Goal: Communication & Community: Answer question/provide support

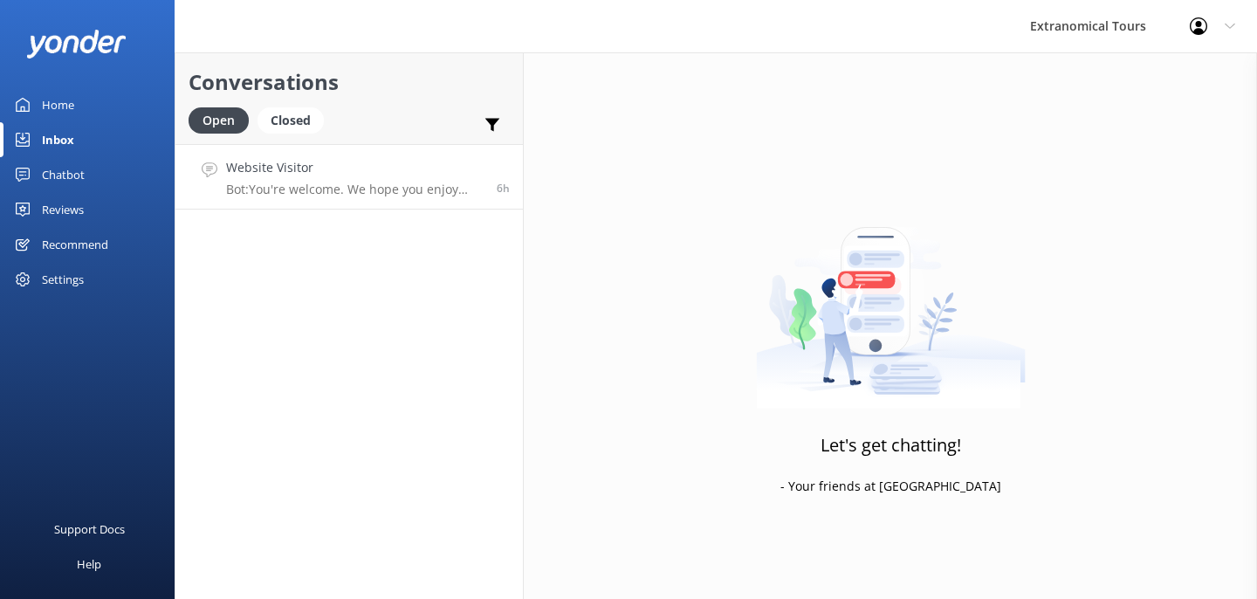
click at [357, 196] on p "Bot: You're welcome. We hope you enjoy your tour!" at bounding box center [355, 190] width 258 height 16
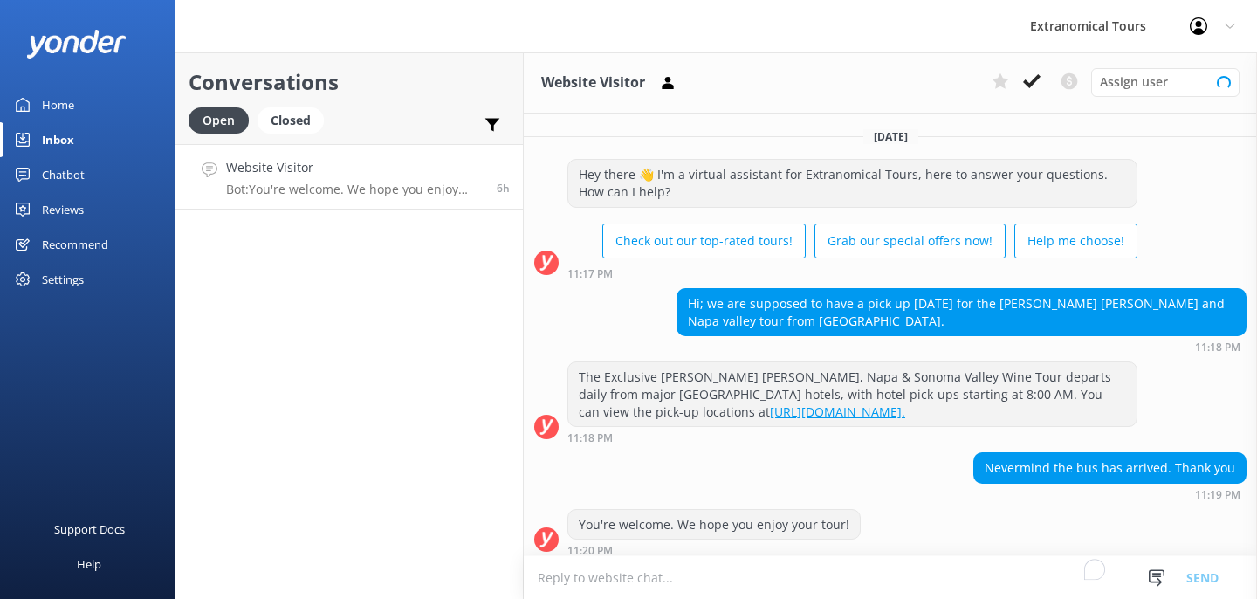
scroll to position [9, 0]
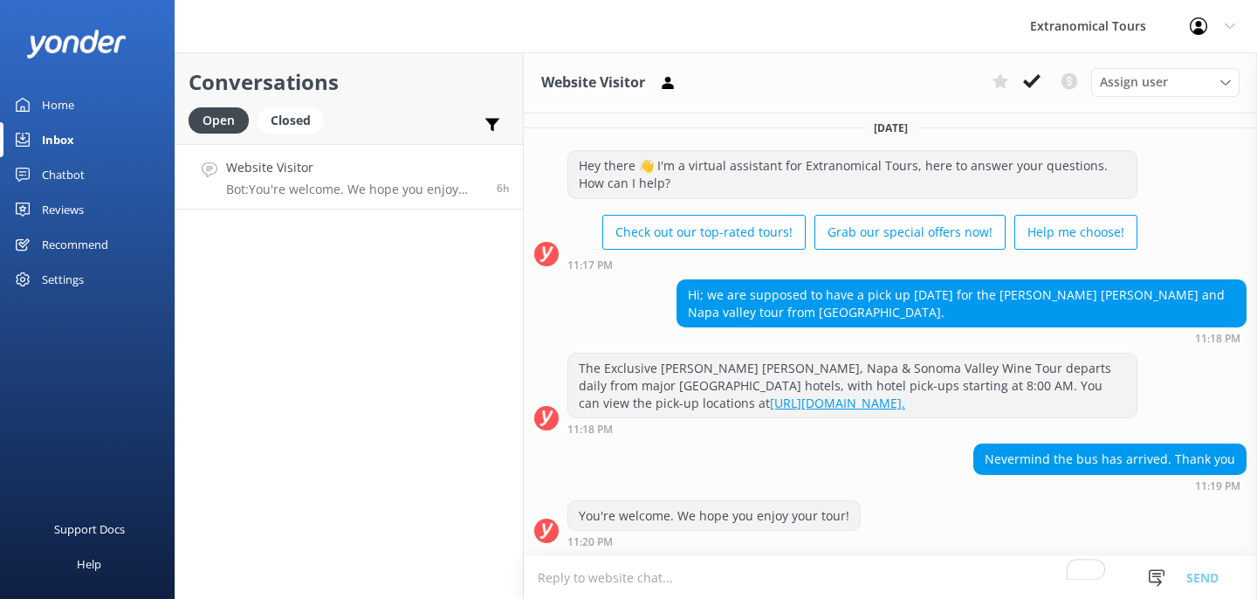
click at [436, 176] on h4 "Website Visitor" at bounding box center [355, 167] width 258 height 19
click at [83, 141] on link "Inbox" at bounding box center [87, 139] width 175 height 35
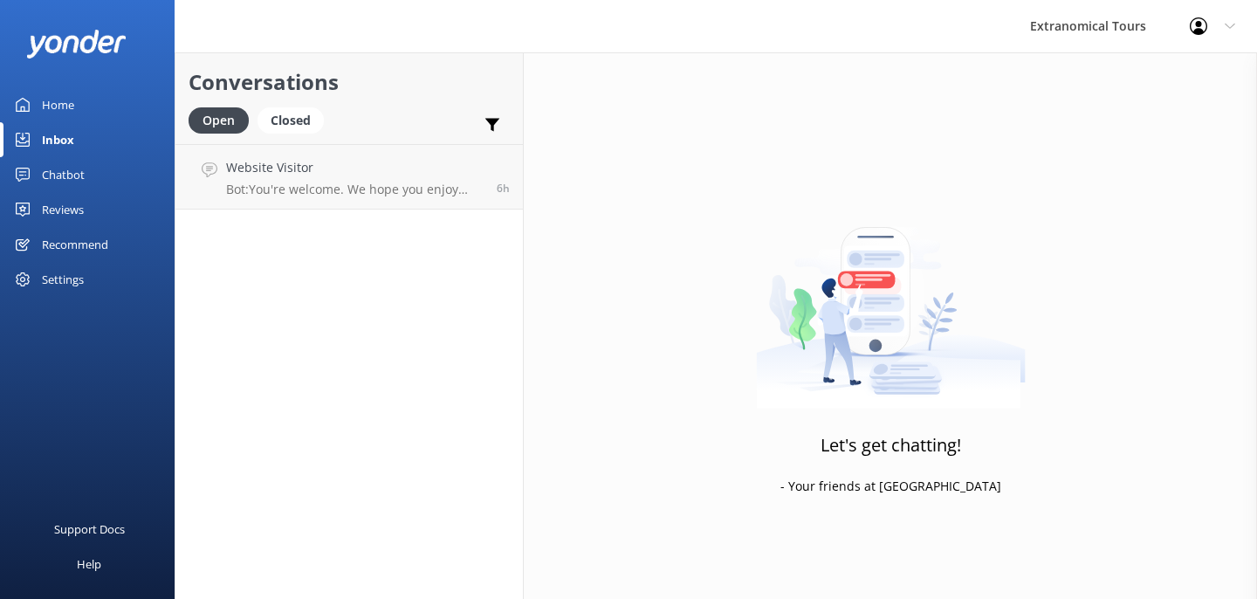
click at [313, 211] on div "Conversations Open Closed Important Converted Assigned to me Unassigned Website…" at bounding box center [349, 325] width 349 height 547
click at [315, 210] on link "Website Visitor Bot: You're welcome. We hope you enjoy your tour! 7h" at bounding box center [350, 242] width 348 height 65
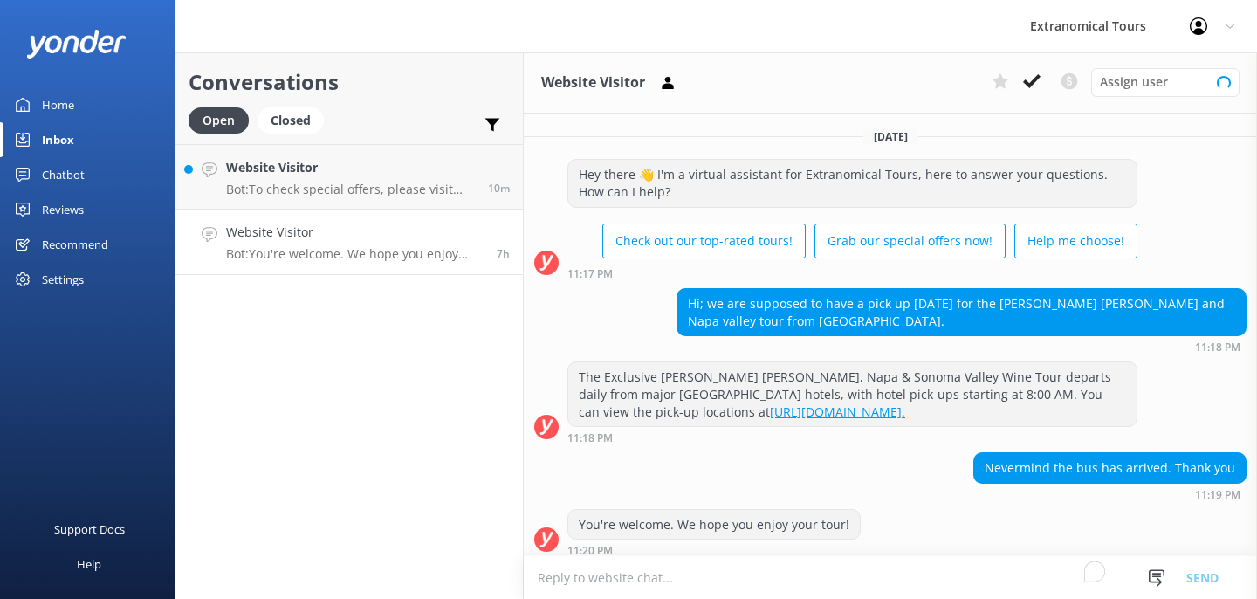
scroll to position [9, 0]
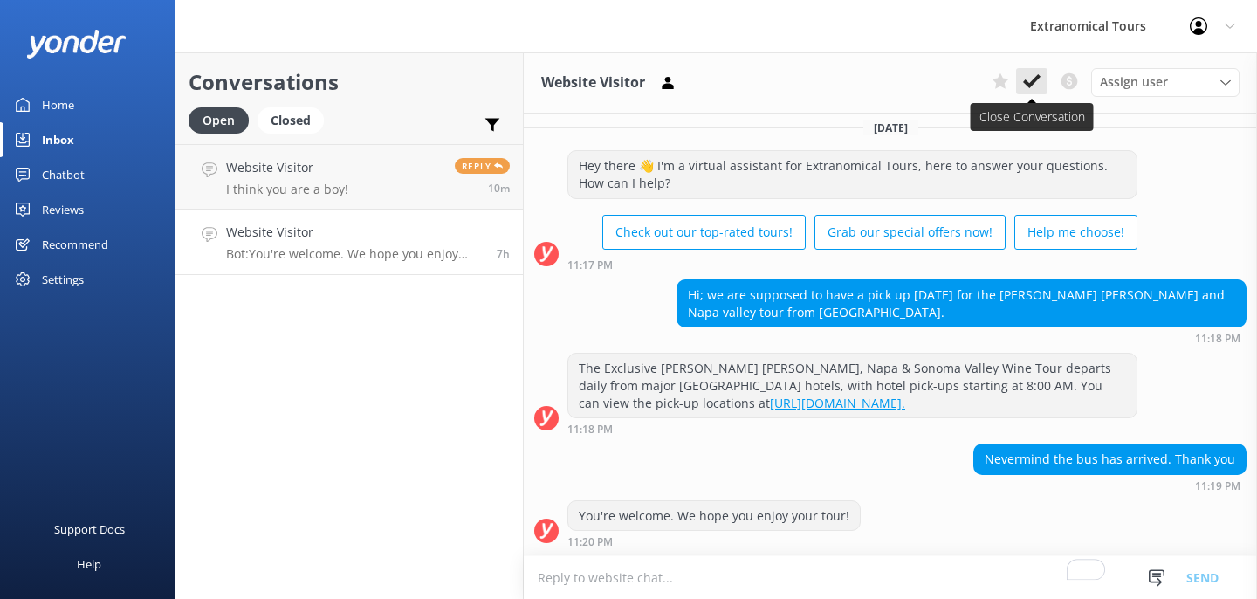
click at [1029, 70] on button at bounding box center [1031, 81] width 31 height 26
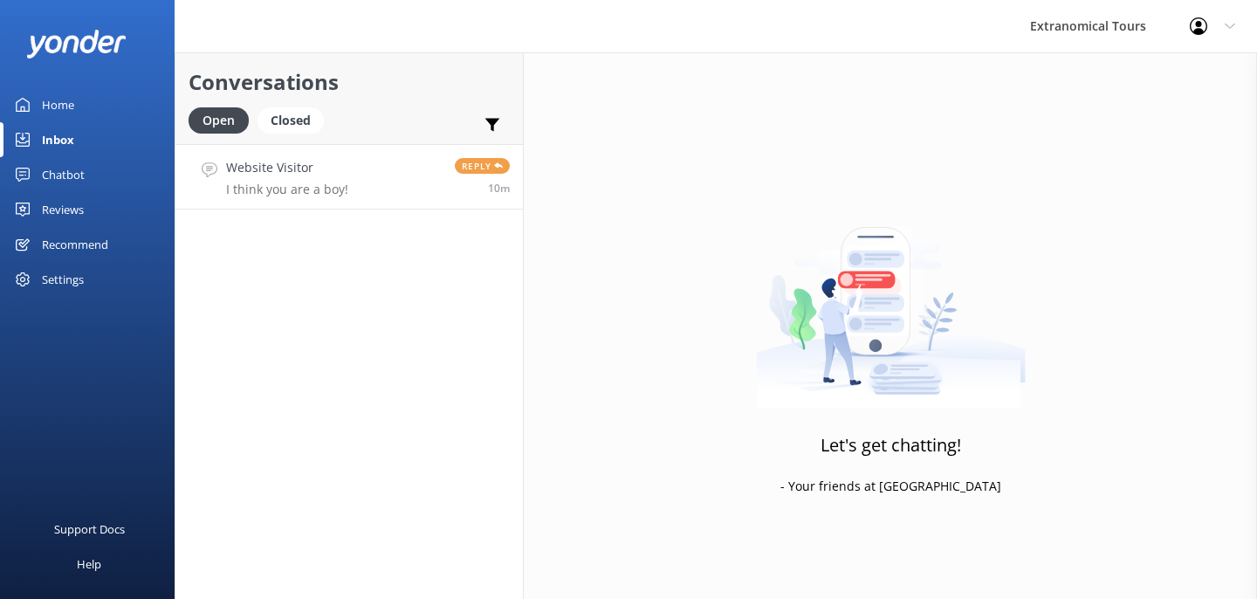
click at [330, 186] on p "I think you are a boy!" at bounding box center [287, 190] width 122 height 16
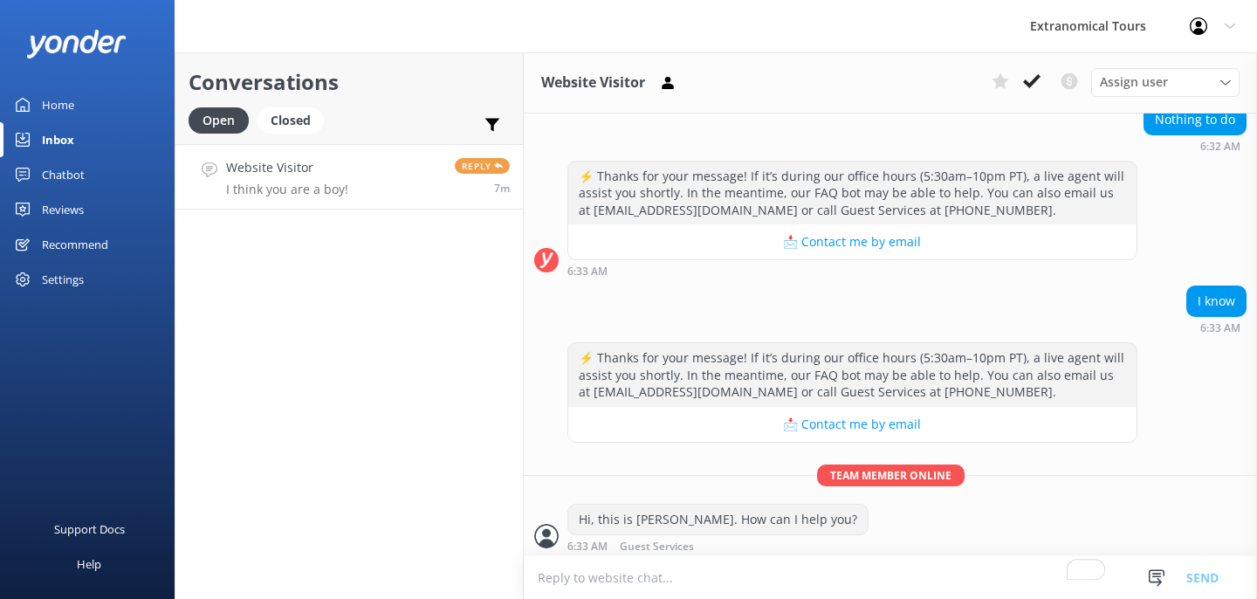
scroll to position [757, 0]
